Goal: Transaction & Acquisition: Obtain resource

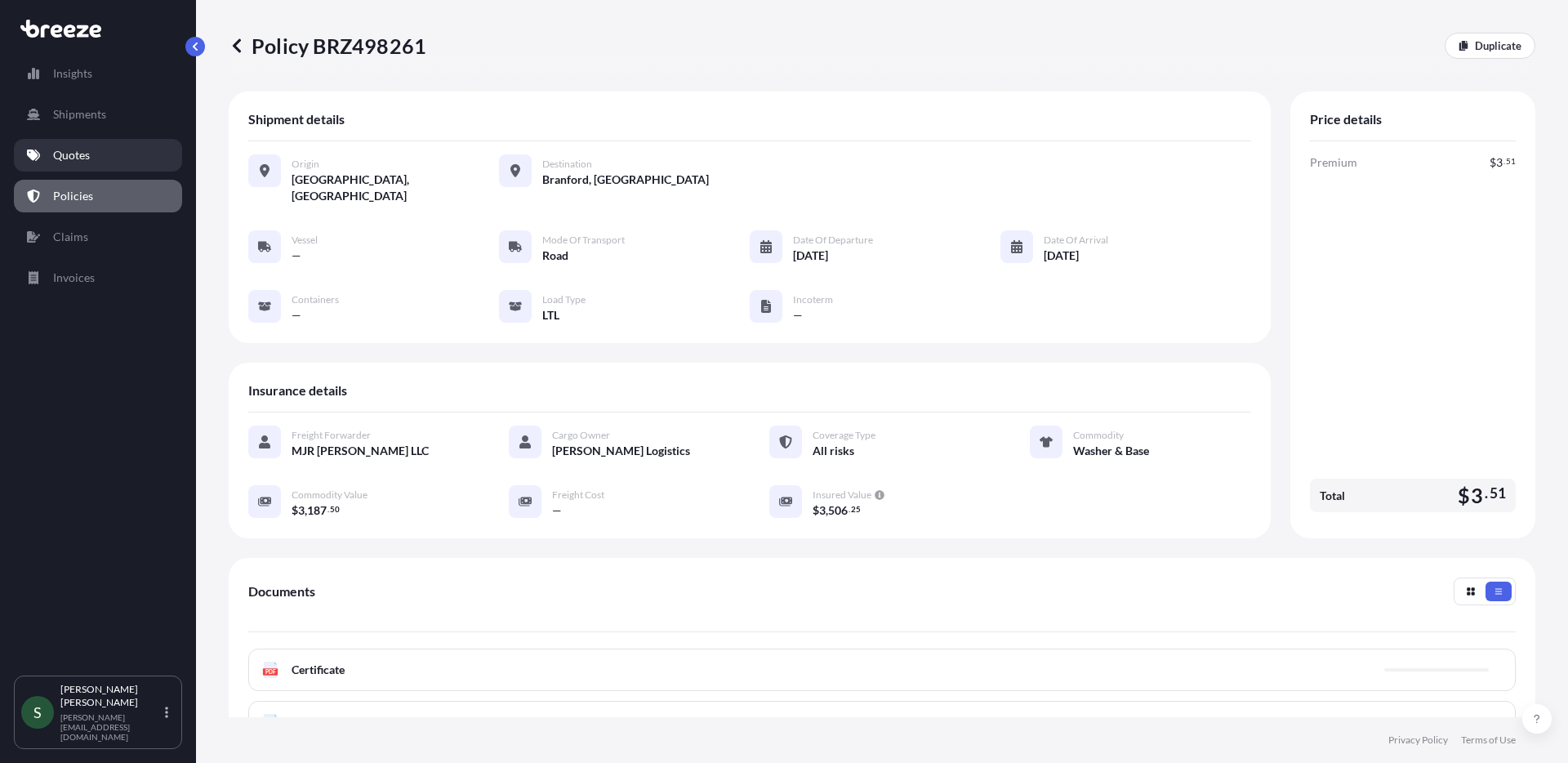
click at [113, 164] on link "Quotes" at bounding box center [98, 155] width 168 height 33
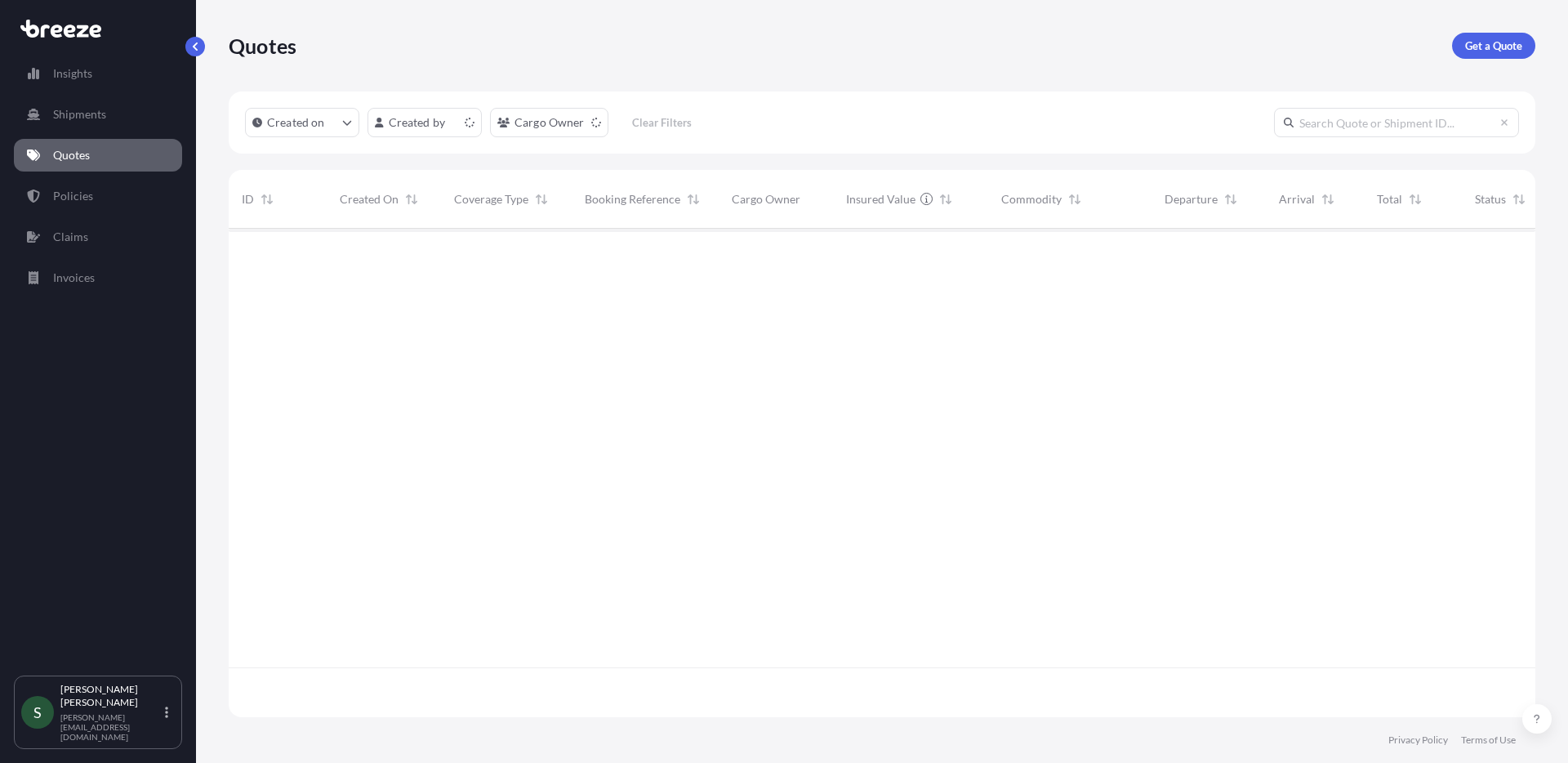
scroll to position [485, 1295]
click at [1489, 48] on p "Get a Quote" at bounding box center [1494, 46] width 57 height 16
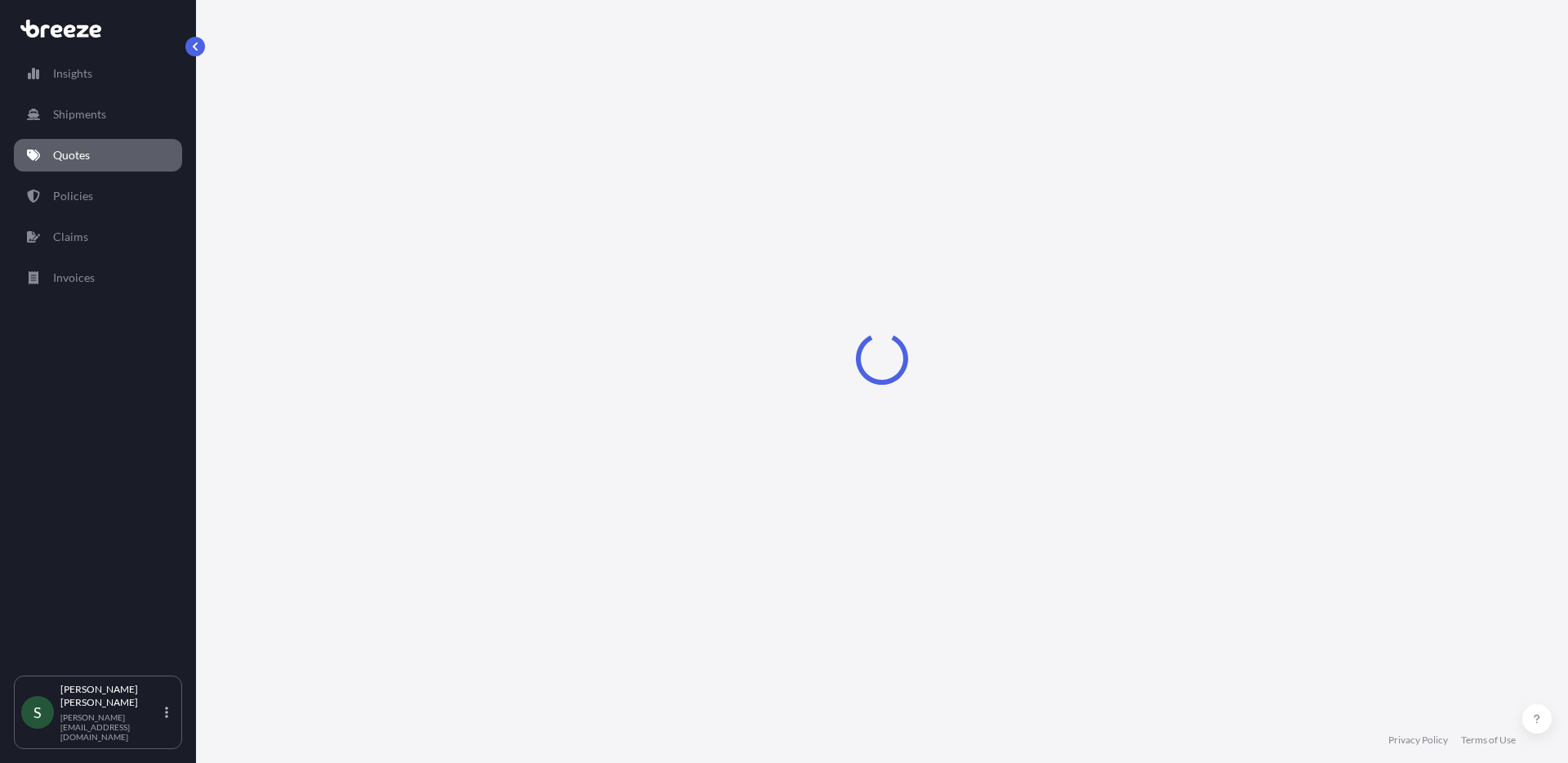
select select "Sea"
select select "1"
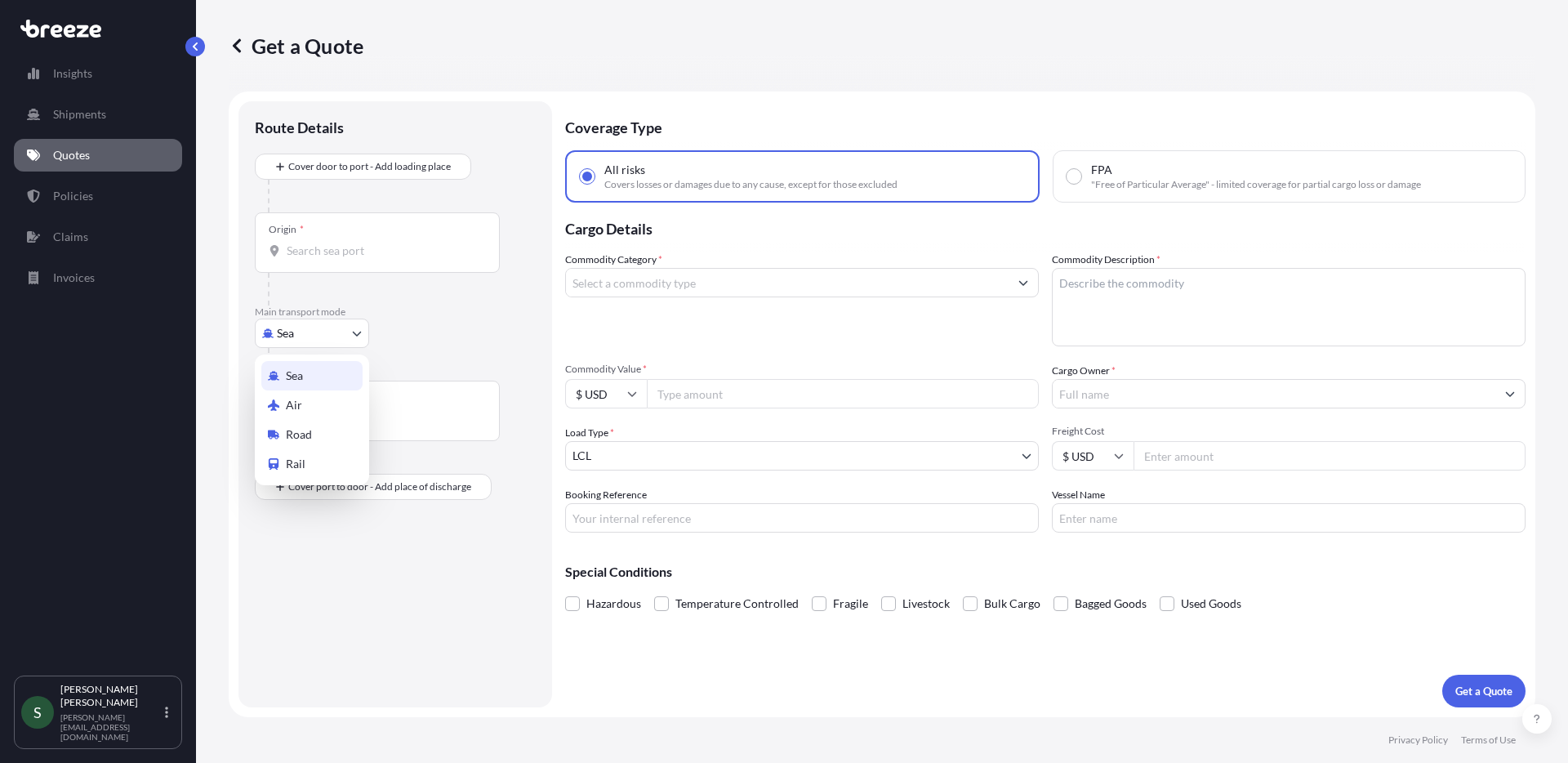
click at [316, 337] on body "Insights Shipments Quotes Policies Claims Invoices S [PERSON_NAME] [PERSON_NAME…" at bounding box center [784, 381] width 1568 height 763
click at [308, 441] on span "Road" at bounding box center [299, 434] width 26 height 16
select select "Road"
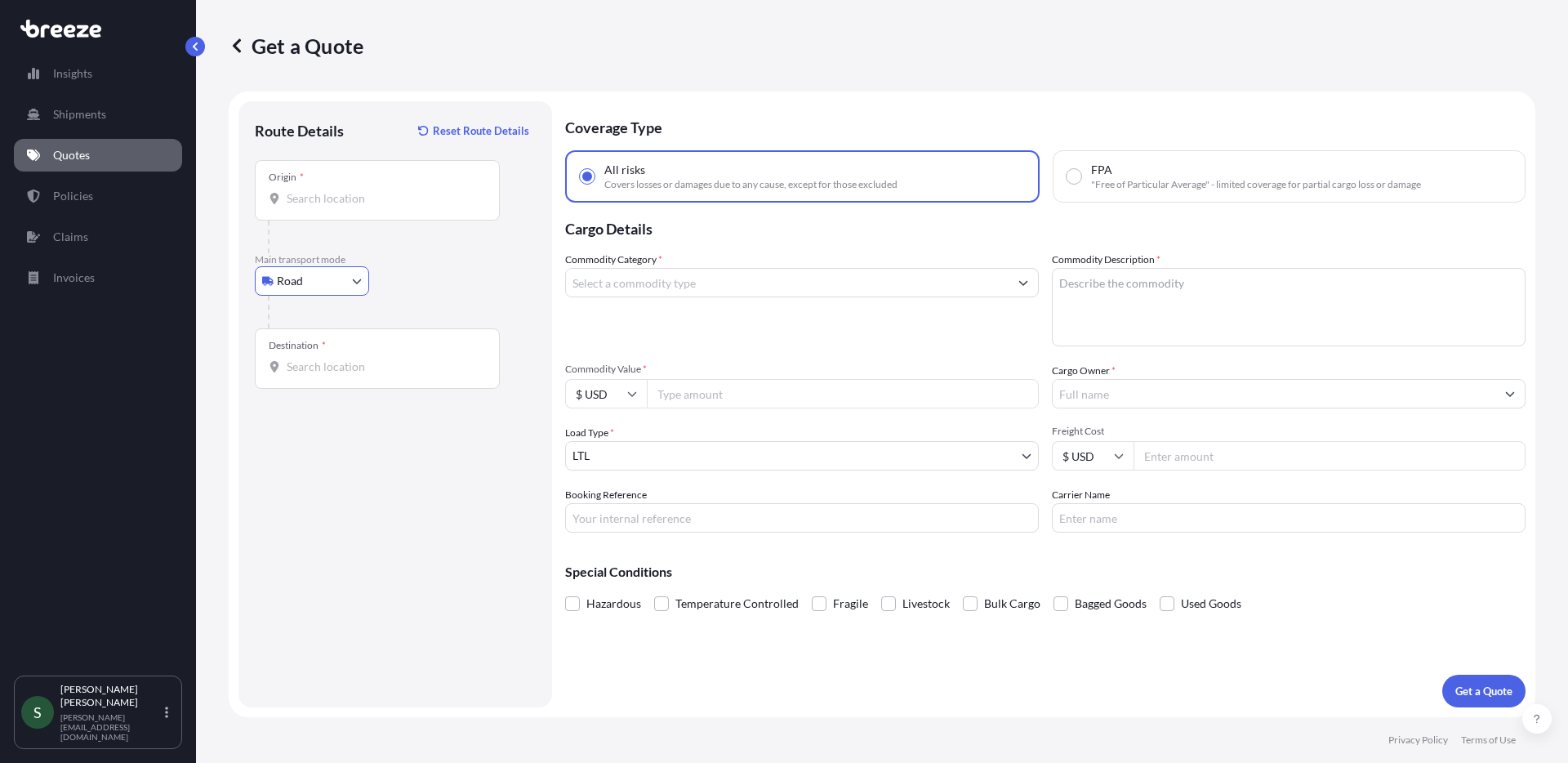
click at [363, 200] on input "Origin *" at bounding box center [383, 199] width 193 height 16
click at [370, 196] on input "Origin *" at bounding box center [383, 199] width 193 height 16
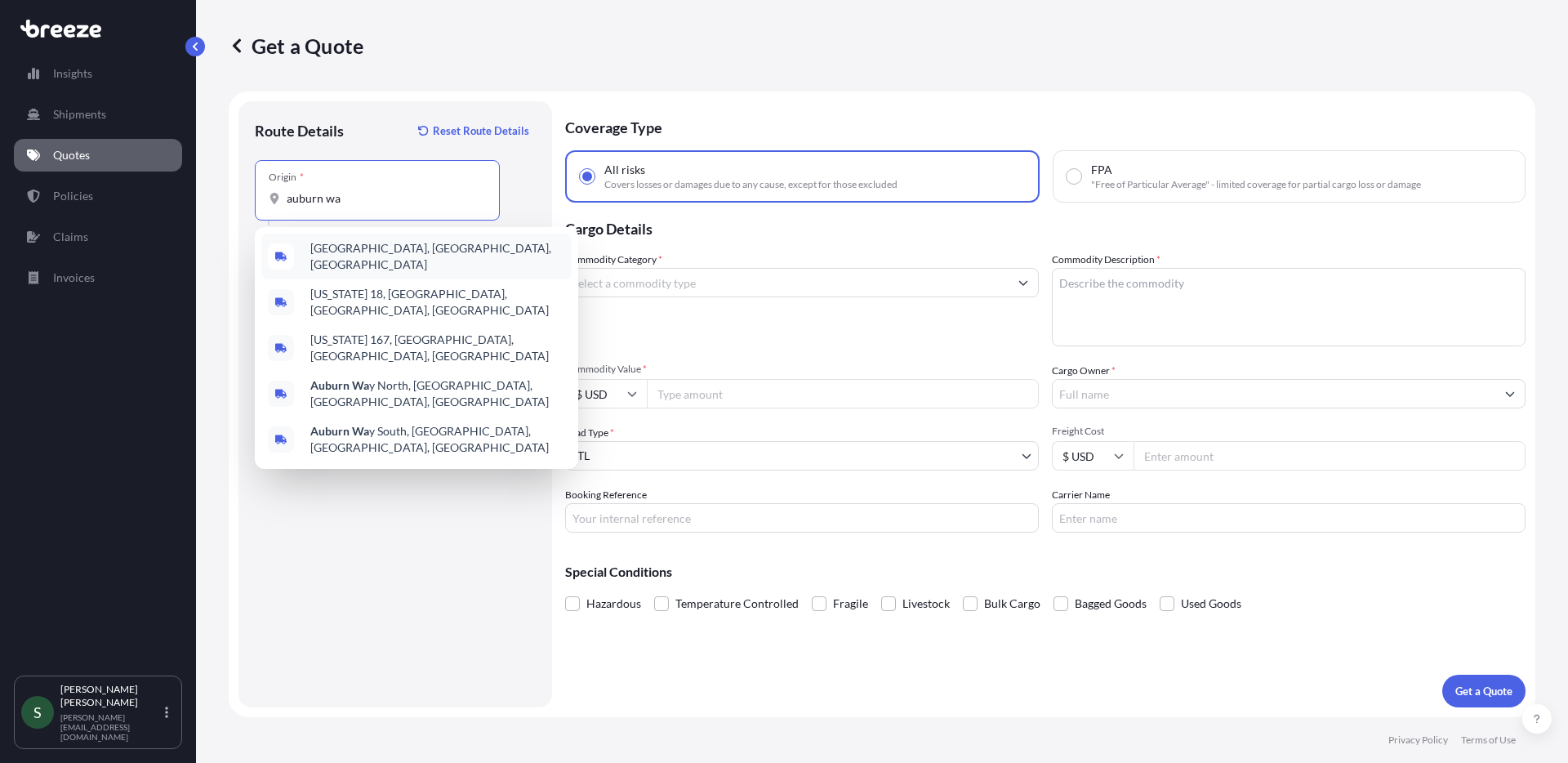
click at [334, 249] on span "[GEOGRAPHIC_DATA], [GEOGRAPHIC_DATA], [GEOGRAPHIC_DATA]" at bounding box center [438, 257] width 255 height 33
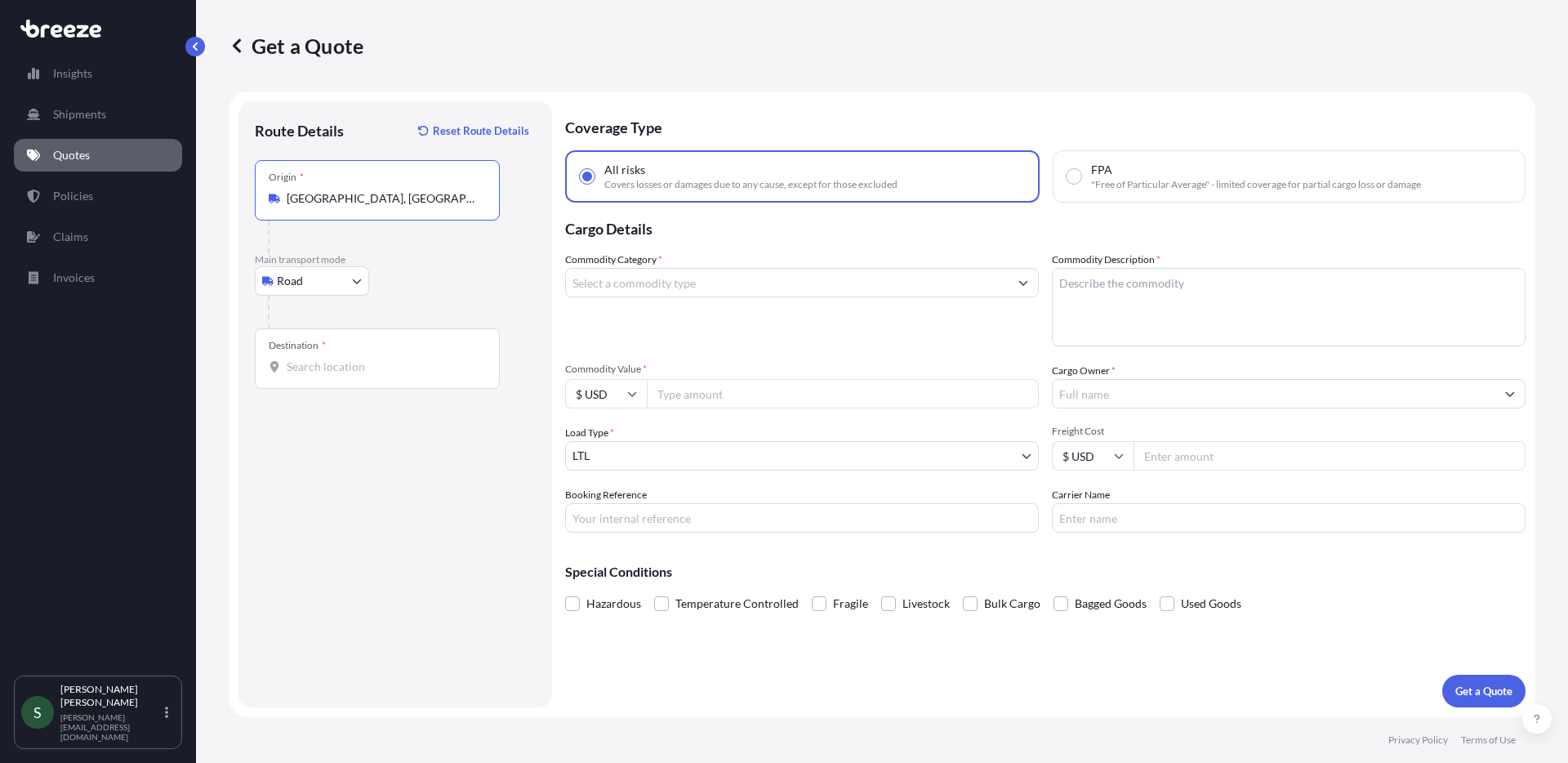
type input "[GEOGRAPHIC_DATA], [GEOGRAPHIC_DATA], [GEOGRAPHIC_DATA]"
click at [343, 360] on input "Destination *" at bounding box center [383, 366] width 193 height 16
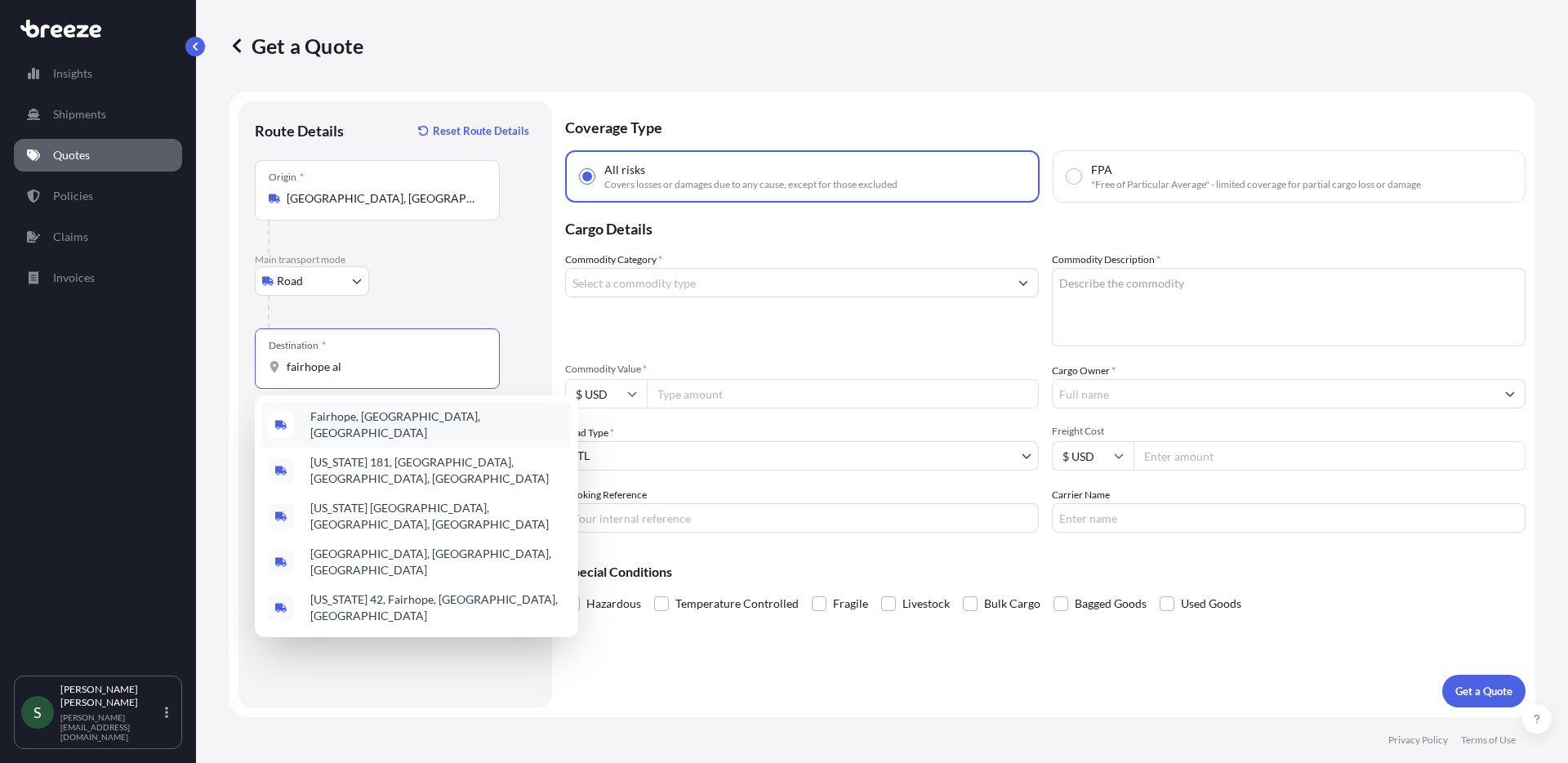
click at [369, 418] on span "Fairhope, [GEOGRAPHIC_DATA], [GEOGRAPHIC_DATA]" at bounding box center [438, 424] width 255 height 33
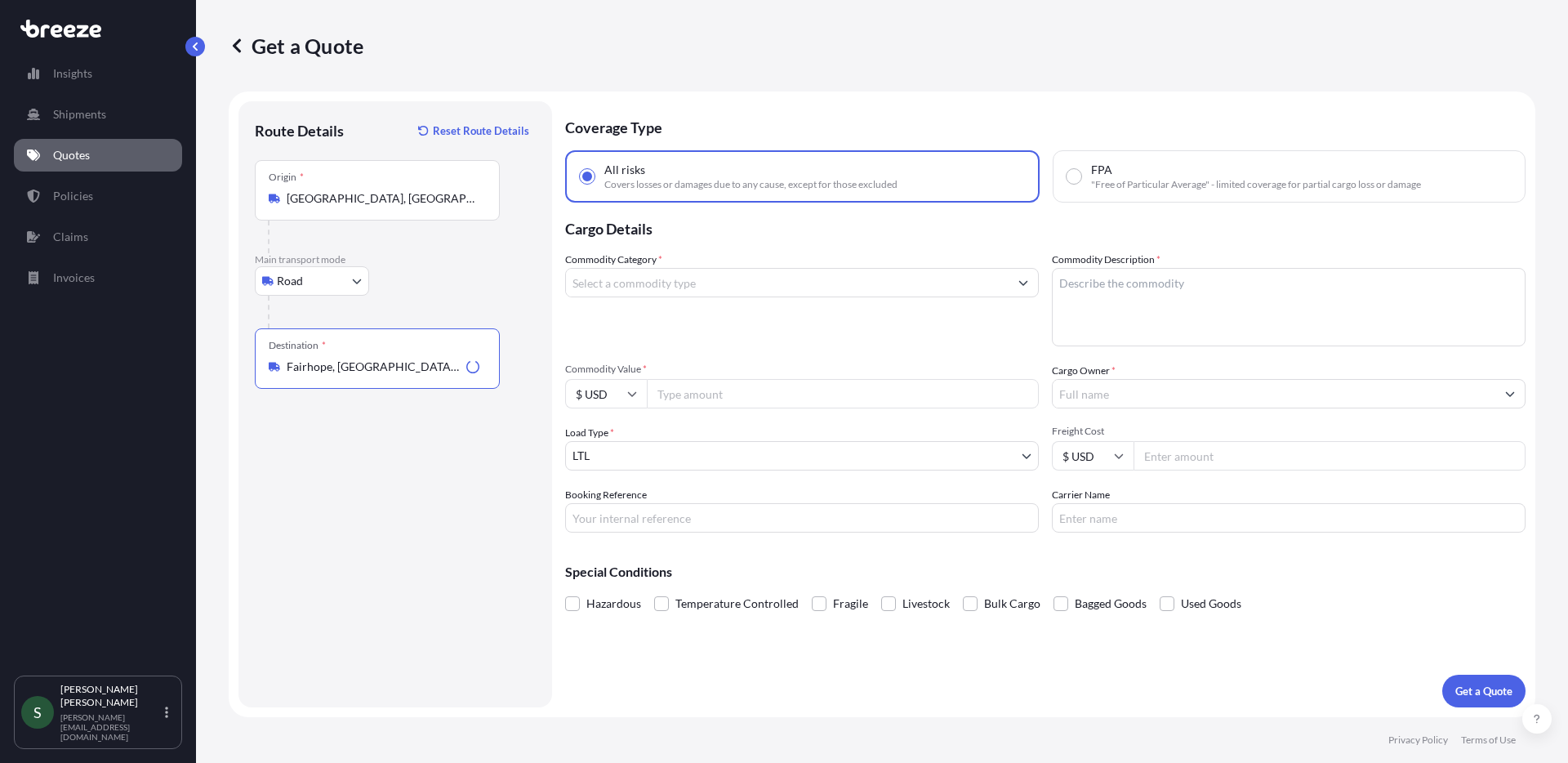
type input "Fairhope, [GEOGRAPHIC_DATA], [GEOGRAPHIC_DATA]"
click at [751, 296] on div at bounding box center [802, 283] width 474 height 29
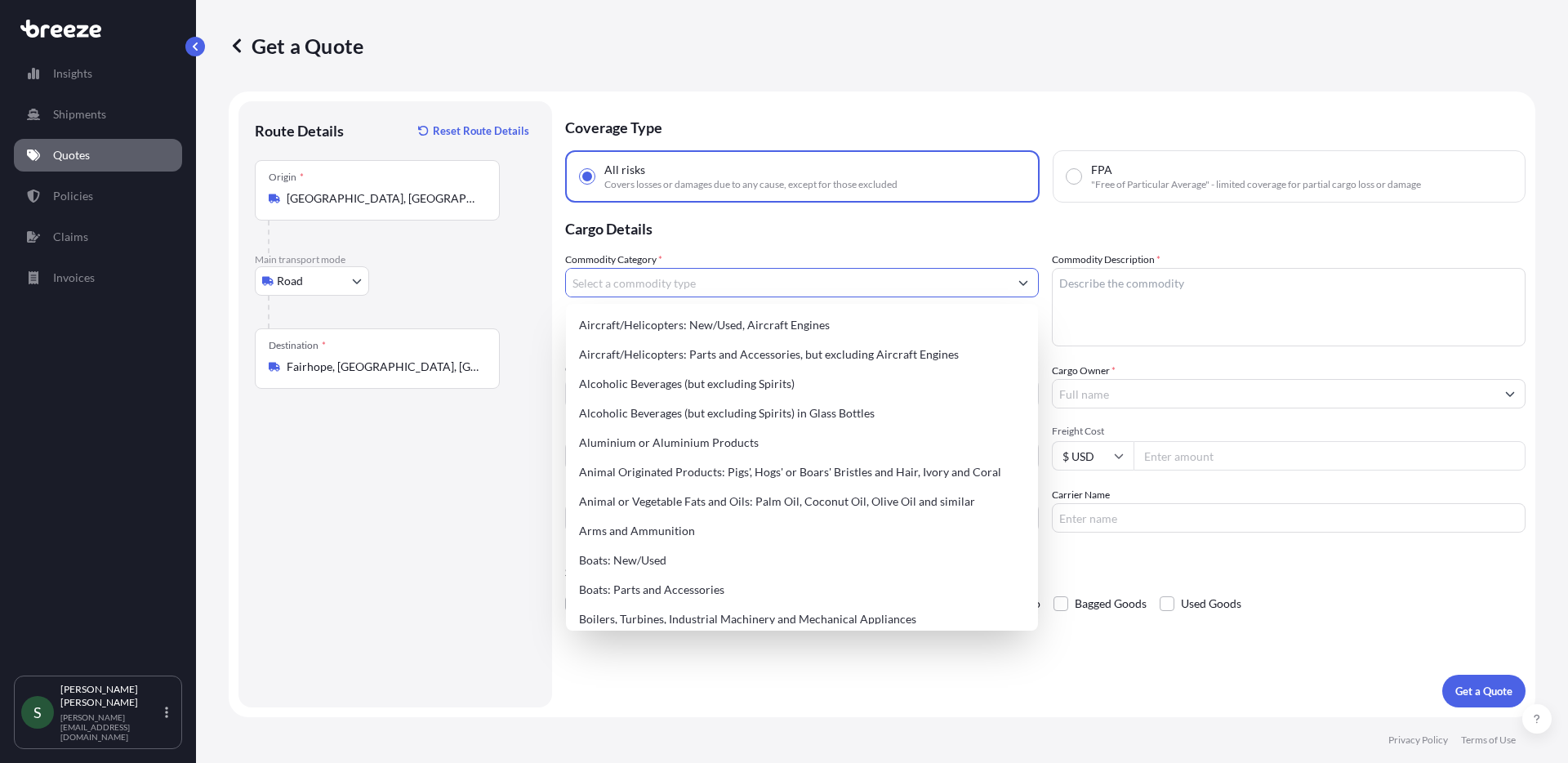
click at [739, 291] on input "Commodity Category *" at bounding box center [787, 283] width 443 height 29
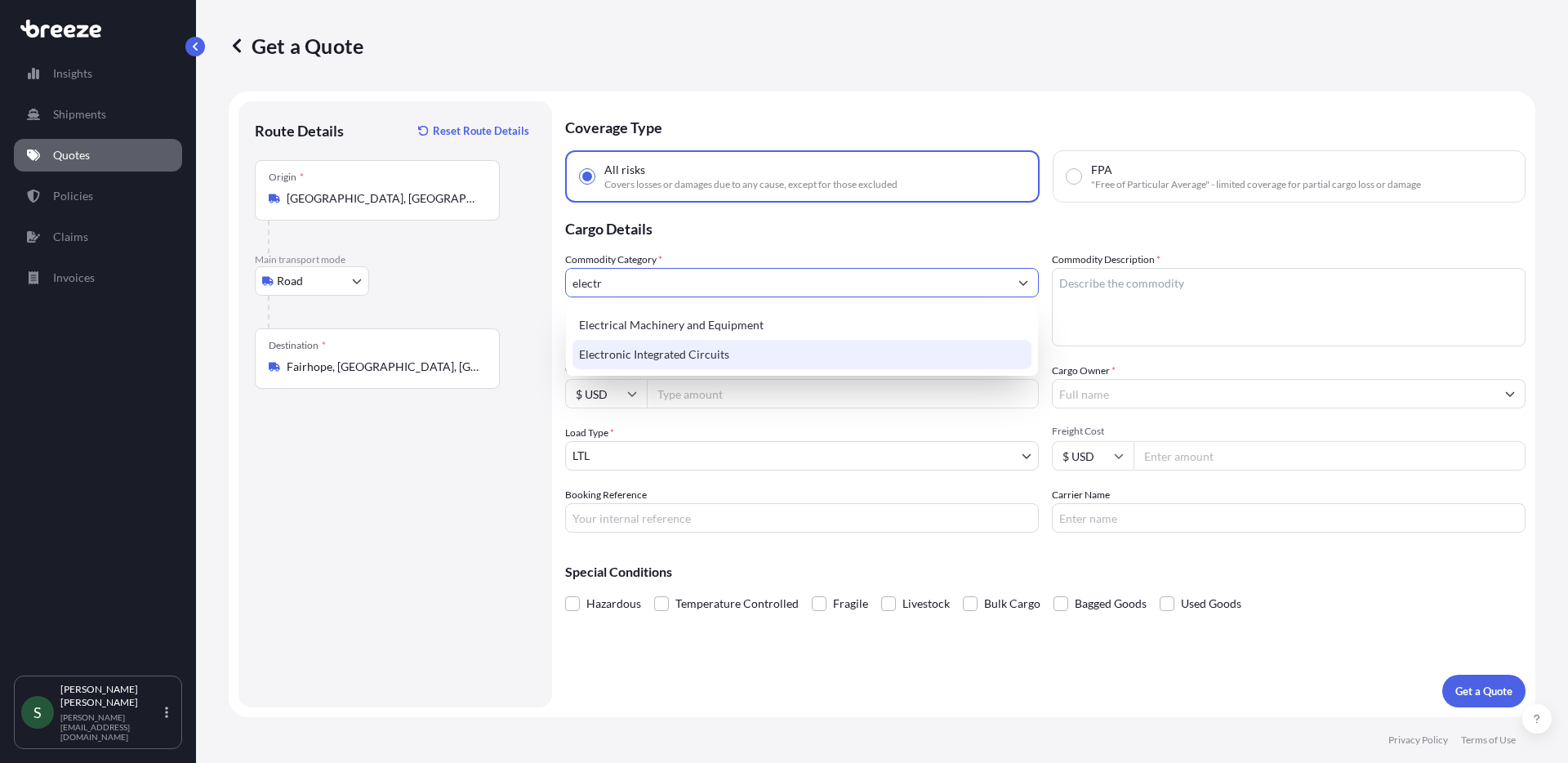
click at [756, 323] on div "Electrical Machinery and Equipment" at bounding box center [802, 325] width 459 height 29
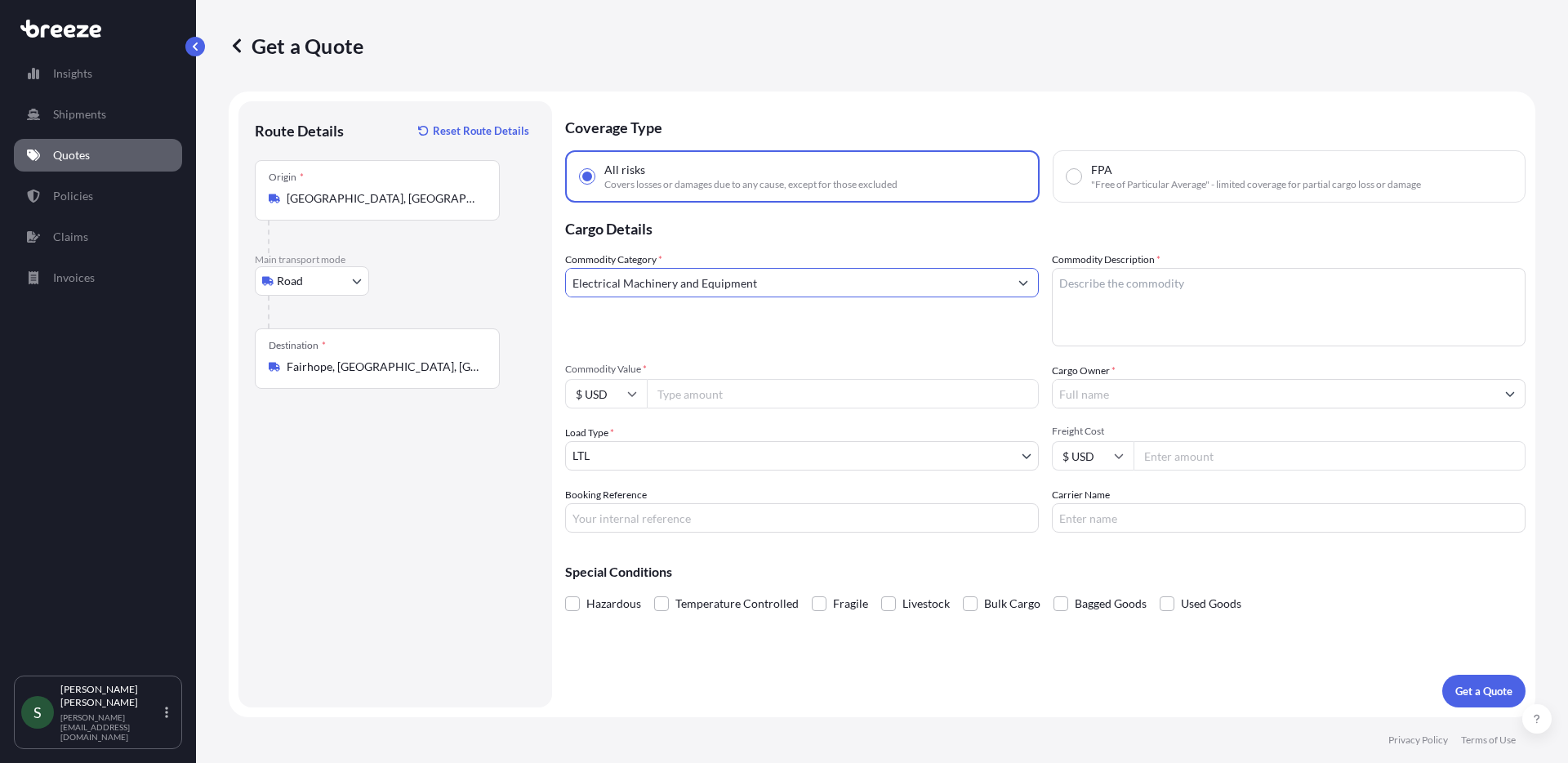
type input "Electrical Machinery and Equipment"
click at [1178, 287] on textarea "Commodity Description *" at bounding box center [1288, 307] width 474 height 79
type textarea "Fryer"
click at [837, 403] on input "Commodity Value *" at bounding box center [842, 393] width 392 height 29
click at [1129, 391] on input "Cargo Owner *" at bounding box center [1274, 393] width 443 height 29
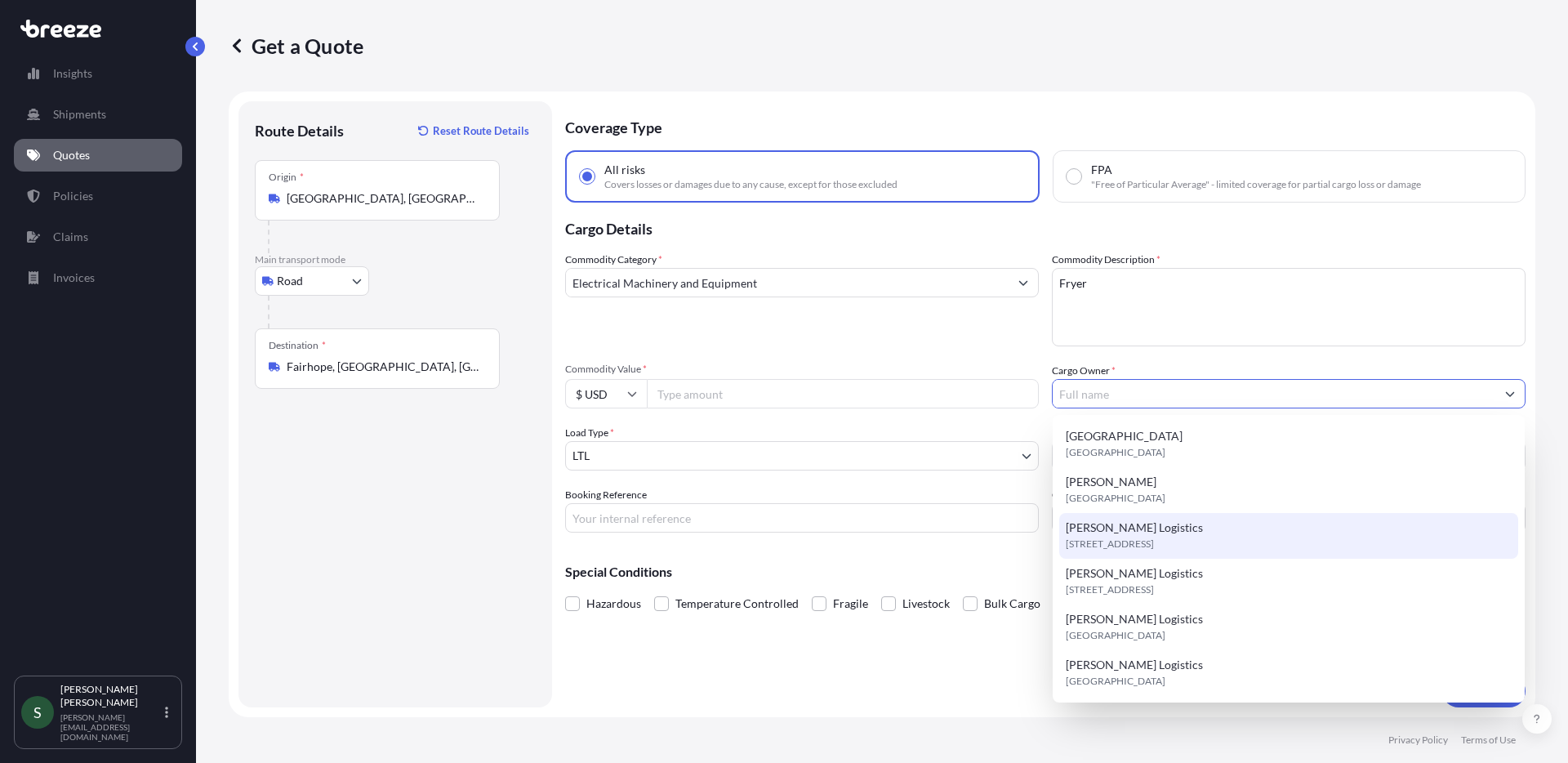
click at [1144, 514] on div "[PERSON_NAME] Logistics [STREET_ADDRESS]" at bounding box center [1288, 536] width 459 height 46
type input "[PERSON_NAME] Logistics"
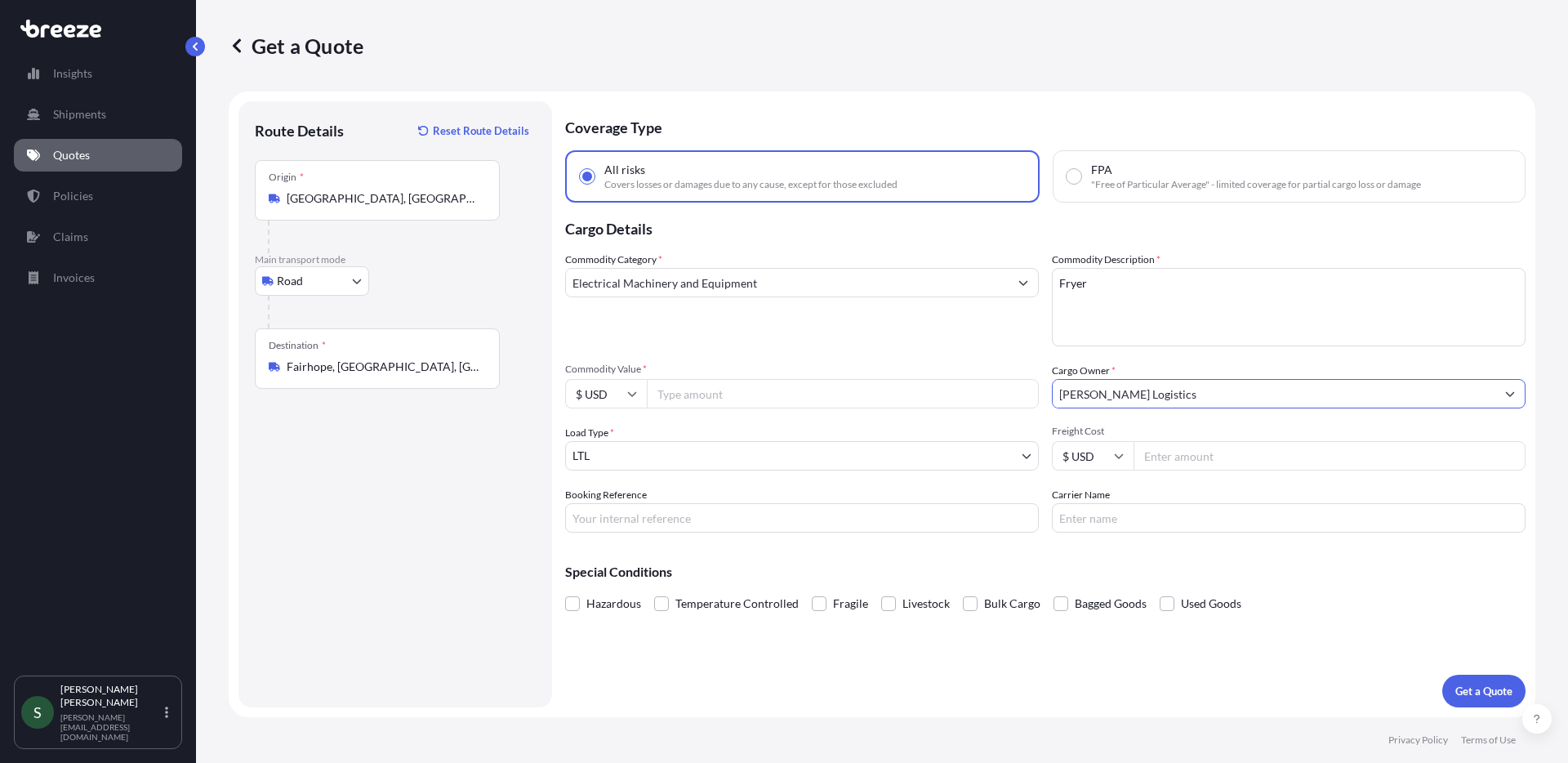
click at [1198, 447] on input "Freight Cost" at bounding box center [1329, 456] width 392 height 29
type input "7045.00"
click at [1096, 525] on input "Carrier Name" at bounding box center [1288, 518] width 474 height 29
drag, startPoint x: 976, startPoint y: 696, endPoint x: 952, endPoint y: 691, distance: 24.5
click at [975, 696] on div "Coverage Type All risks Covers losses or damages due to any cause, except for t…" at bounding box center [1045, 404] width 960 height 606
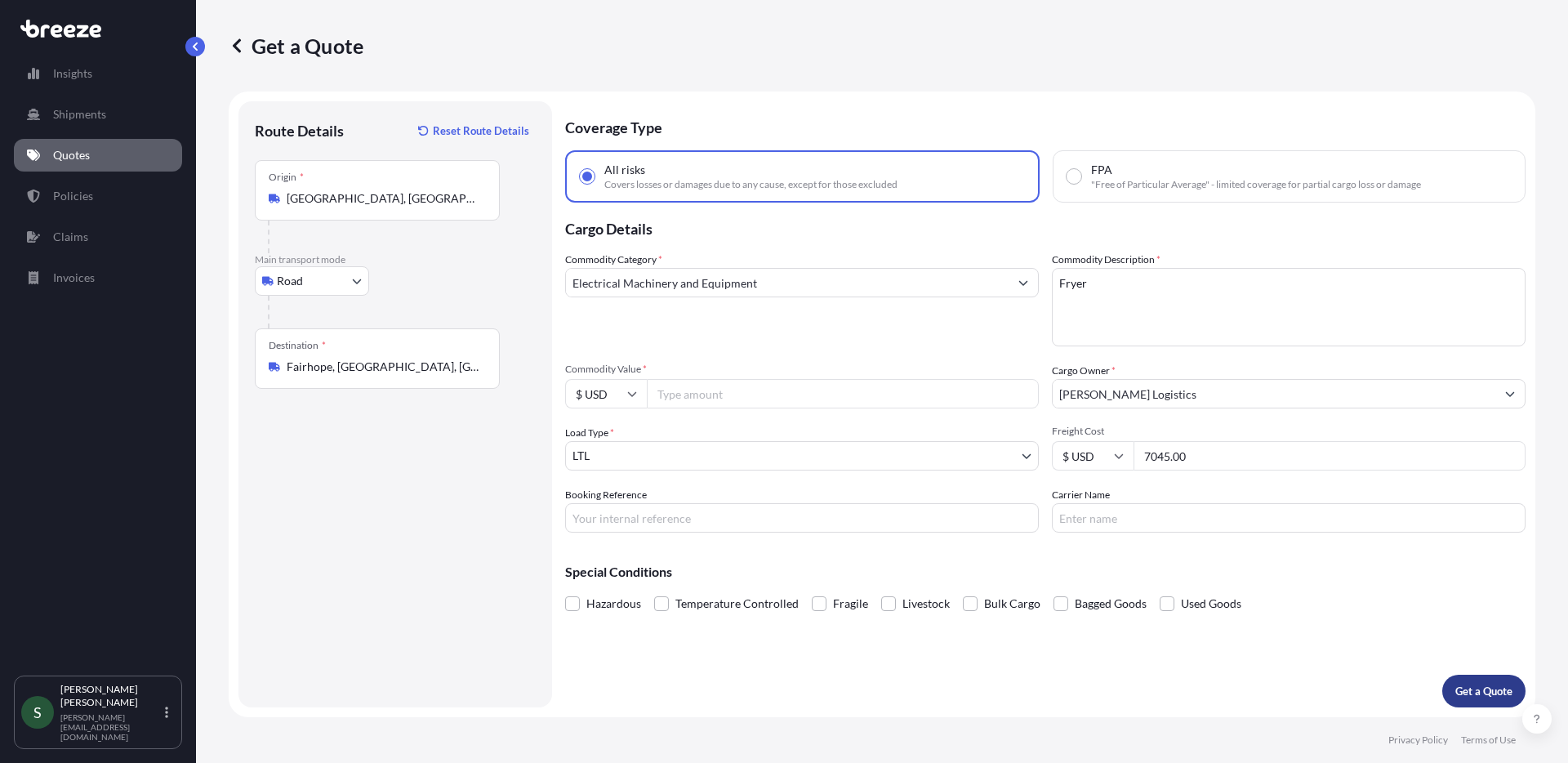
click at [1471, 691] on p "Get a Quote" at bounding box center [1484, 691] width 57 height 16
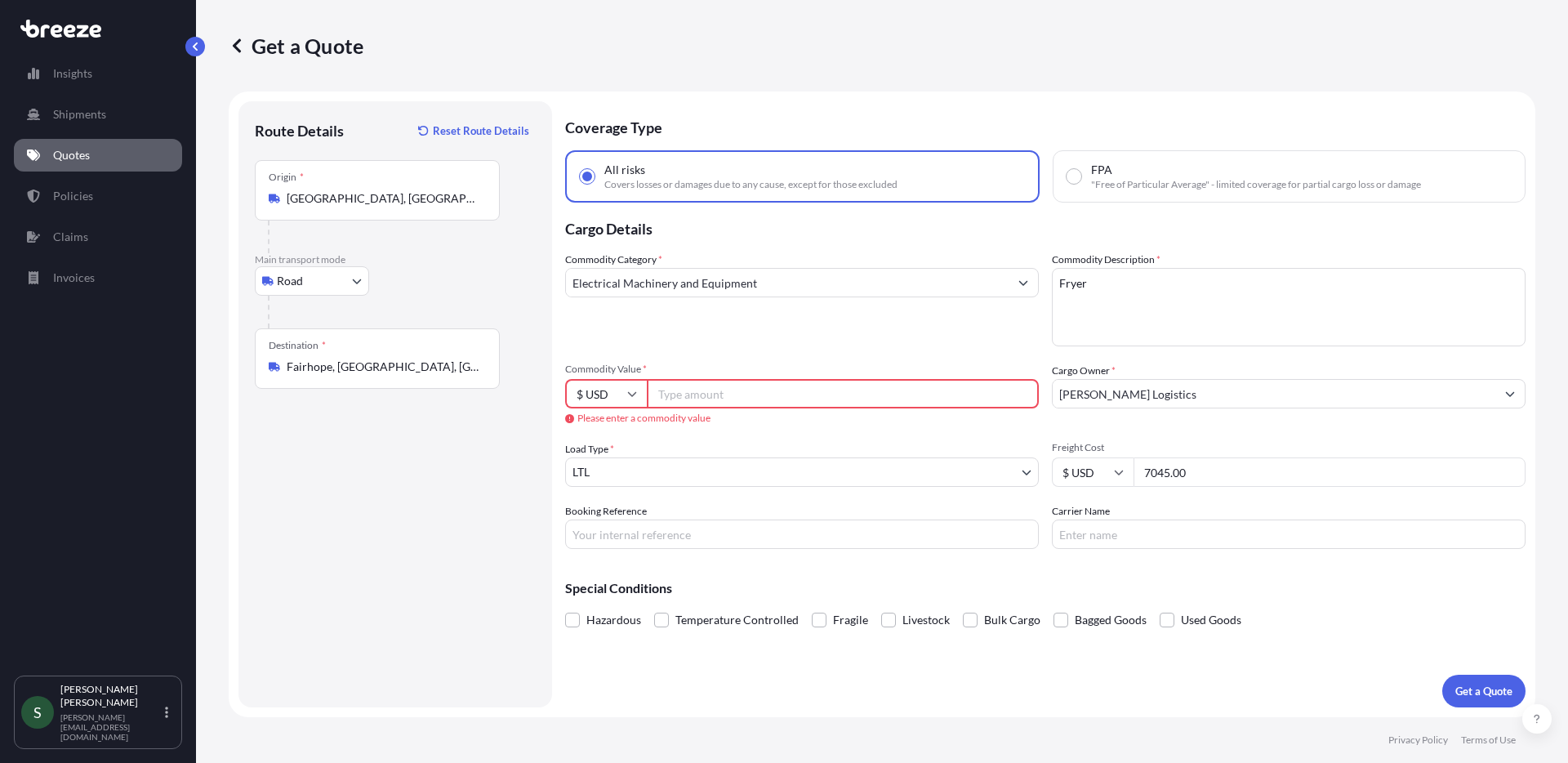
click at [744, 386] on input "Commodity Value *" at bounding box center [842, 393] width 392 height 29
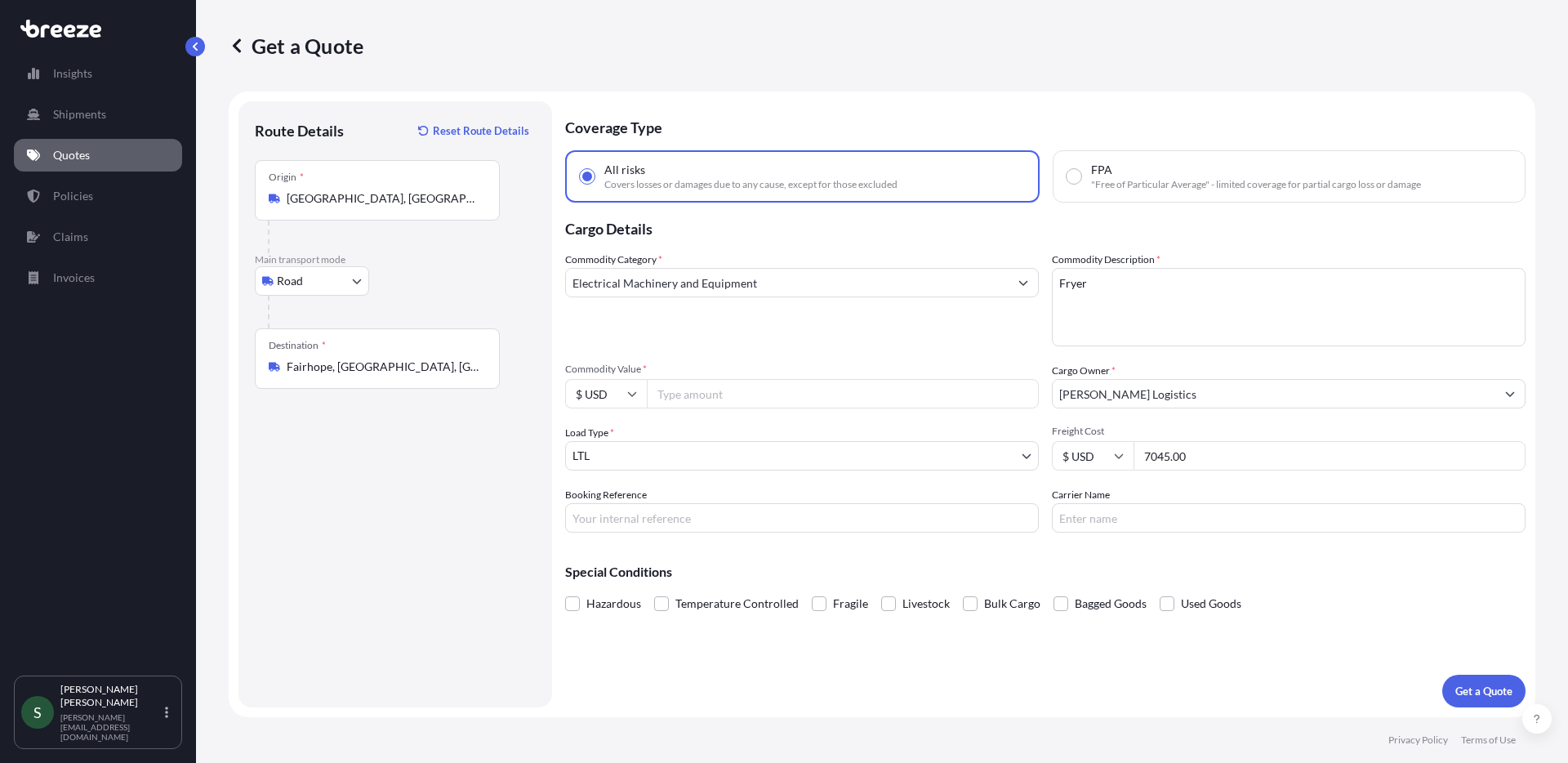
drag, startPoint x: 1224, startPoint y: 481, endPoint x: 1108, endPoint y: 476, distance: 116.1
click at [1108, 476] on div "Commodity Category * Electrical Machinery and Equipment Commodity Description *…" at bounding box center [1045, 393] width 960 height 281
click at [1225, 460] on input "7045.00" at bounding box center [1329, 456] width 392 height 29
drag, startPoint x: 1170, startPoint y: 453, endPoint x: 1131, endPoint y: 451, distance: 39.1
click at [1131, 451] on div "$ USD 7045.00" at bounding box center [1288, 456] width 474 height 29
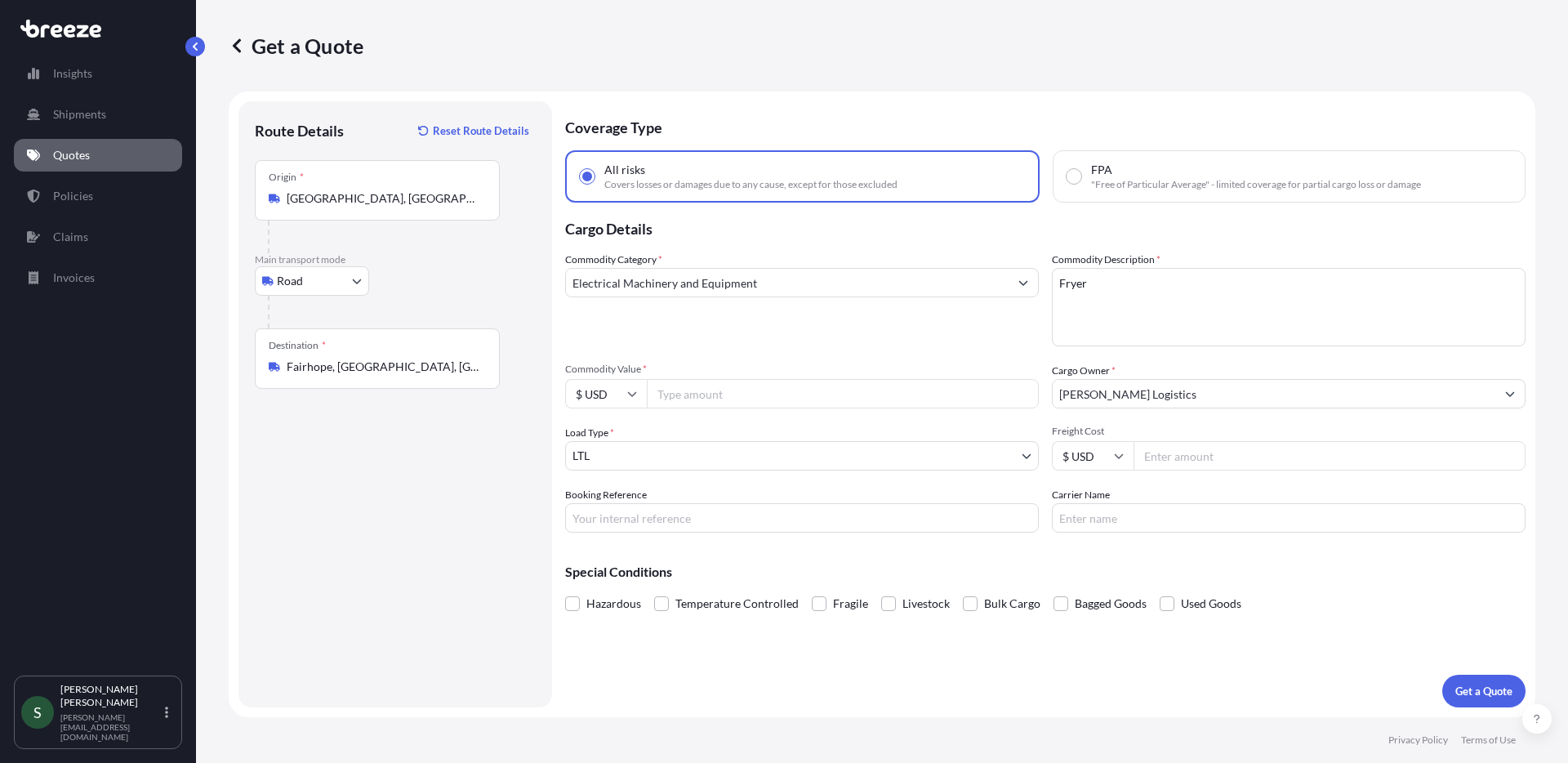
click at [705, 393] on input "Commodity Value *" at bounding box center [842, 393] width 392 height 29
paste input "7045.00"
type input "7045.00"
click at [1470, 697] on p "Get a Quote" at bounding box center [1484, 691] width 57 height 16
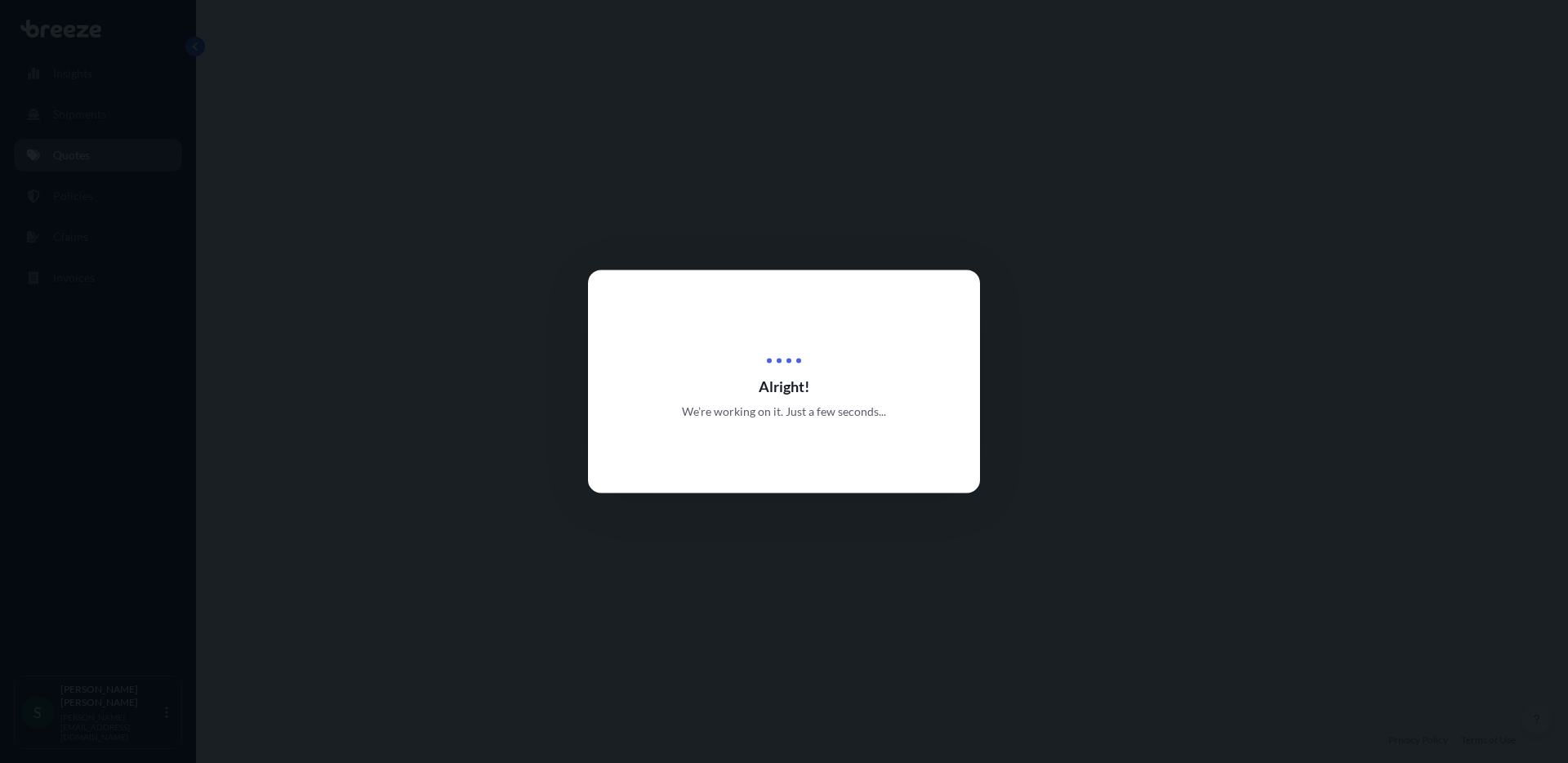
select select "Road"
select select "1"
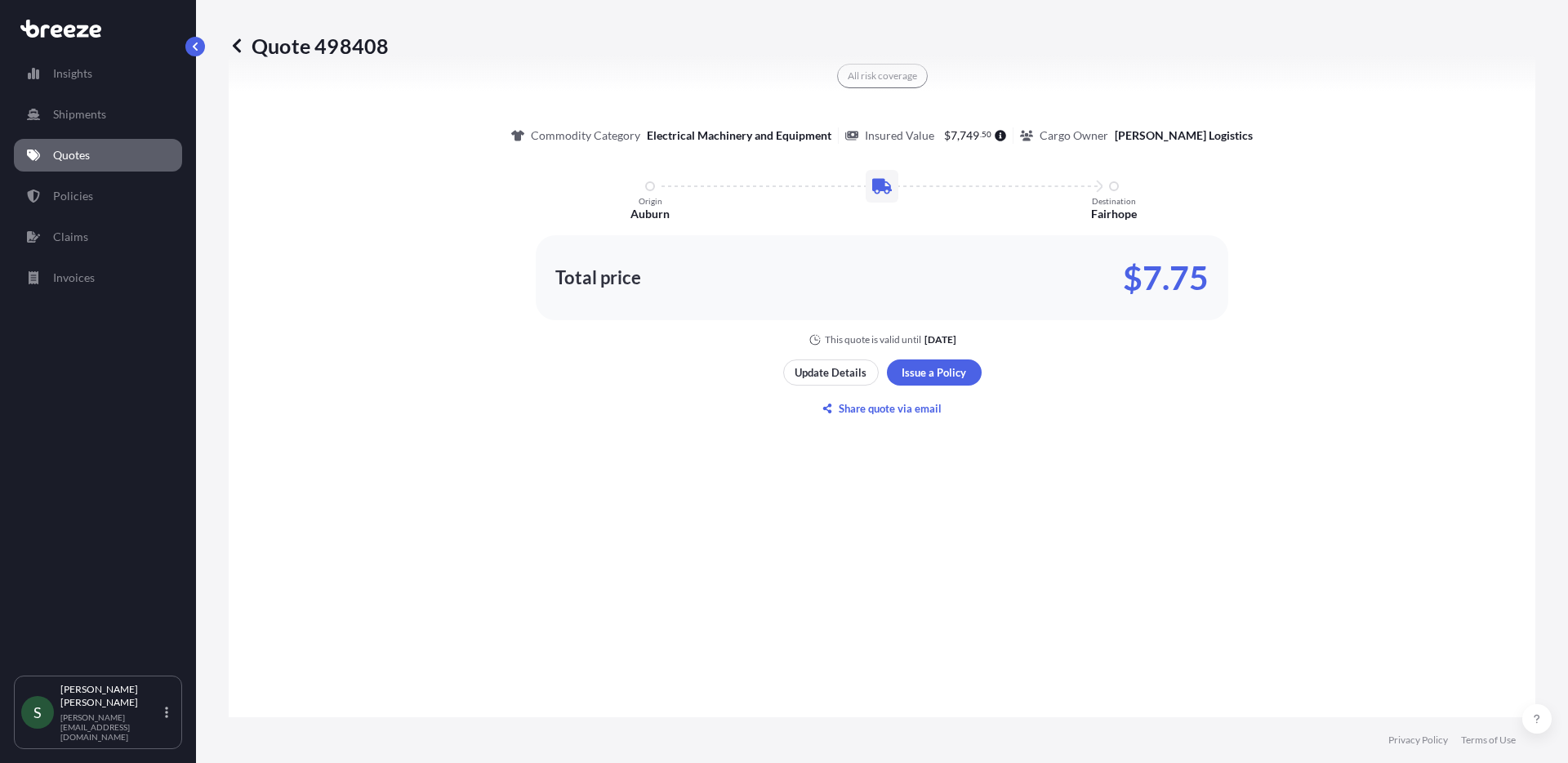
scroll to position [751, 0]
